Goal: Transaction & Acquisition: Download file/media

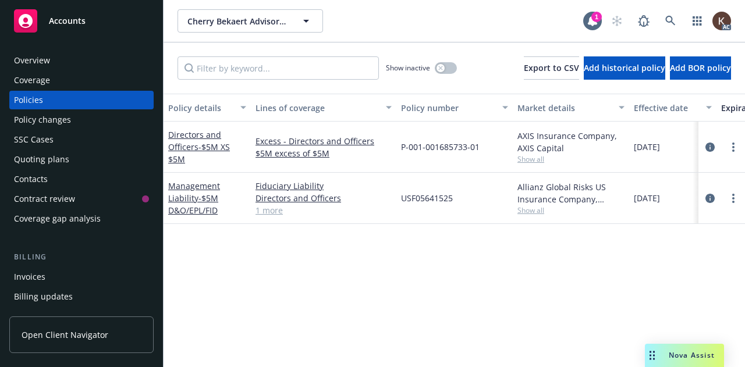
click at [416, 200] on span "USF05641525" at bounding box center [427, 198] width 52 height 12
copy span "USF05641525"
drag, startPoint x: 463, startPoint y: 199, endPoint x: 476, endPoint y: 148, distance: 53.0
click at [476, 148] on span "P-001-001685733-01" at bounding box center [440, 147] width 79 height 12
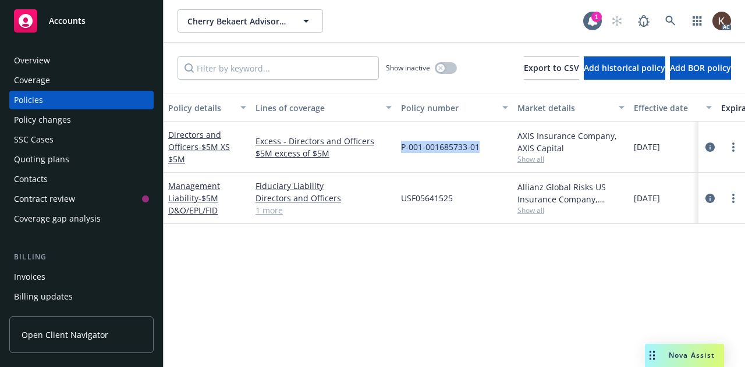
drag, startPoint x: 485, startPoint y: 153, endPoint x: 400, endPoint y: 142, distance: 85.1
click at [400, 142] on div "P-001-001685733-01" at bounding box center [455, 147] width 116 height 51
copy span "P-001-001685733-01"
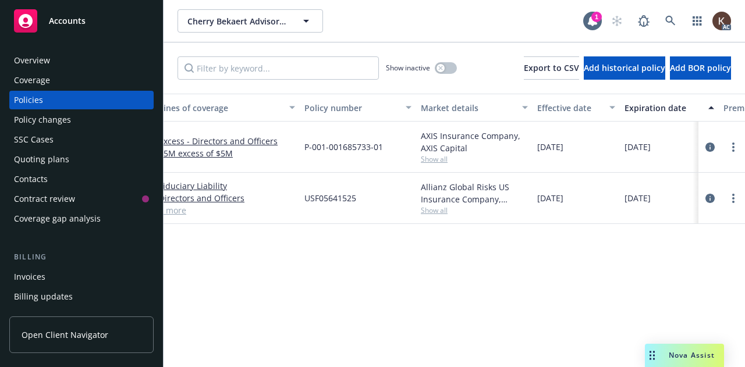
click at [412, 224] on div "Policy details Lines of coverage Policy number Market details Effective date Ex…" at bounding box center [455, 312] width 582 height 437
click at [207, 197] on link "Directors and Officers" at bounding box center [227, 198] width 136 height 12
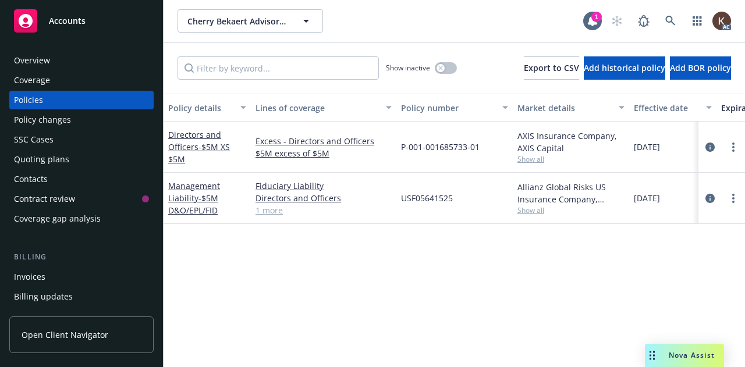
click at [180, 177] on div "Management Liability - $5M D&O/EPL/FID" at bounding box center [207, 198] width 87 height 51
click at [185, 189] on link "Management Liability - $5M D&O/EPL/FID" at bounding box center [194, 199] width 52 height 36
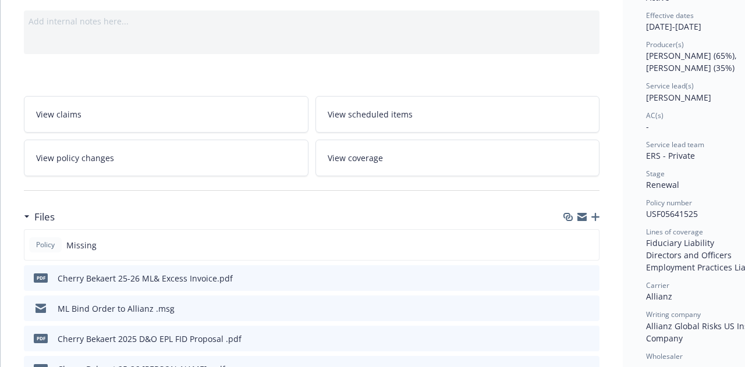
scroll to position [168, 0]
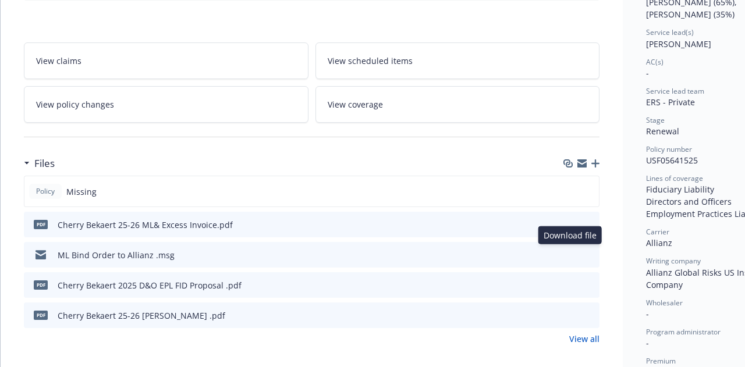
click at [567, 253] on icon "download file" at bounding box center [569, 254] width 9 height 9
click at [570, 314] on icon "download file" at bounding box center [569, 314] width 9 height 9
